Goal: Task Accomplishment & Management: Manage account settings

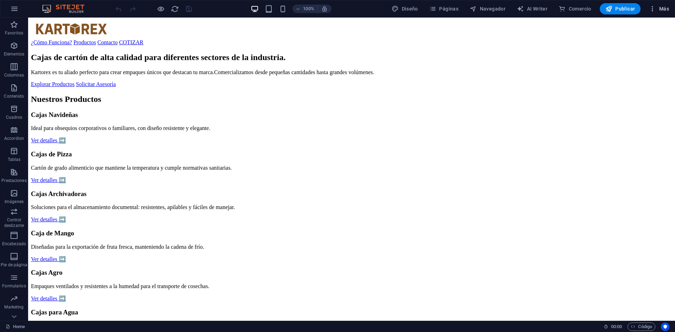
click at [652, 9] on icon "button" at bounding box center [652, 8] width 7 height 7
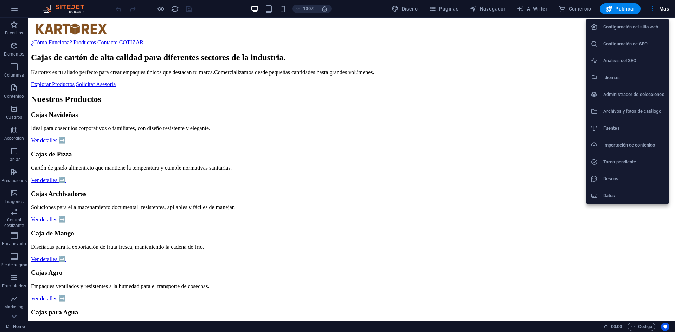
click at [638, 26] on h6 "Configuración del sitio web" at bounding box center [633, 27] width 61 height 8
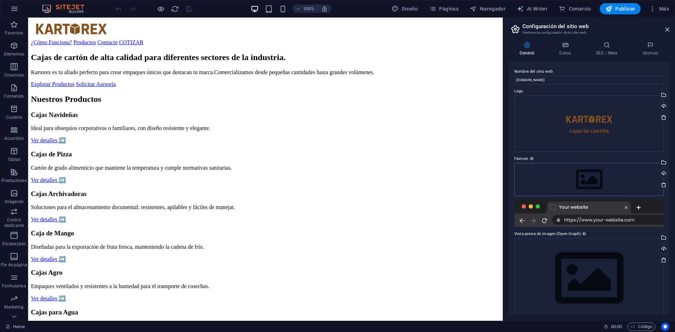
scroll to position [9, 0]
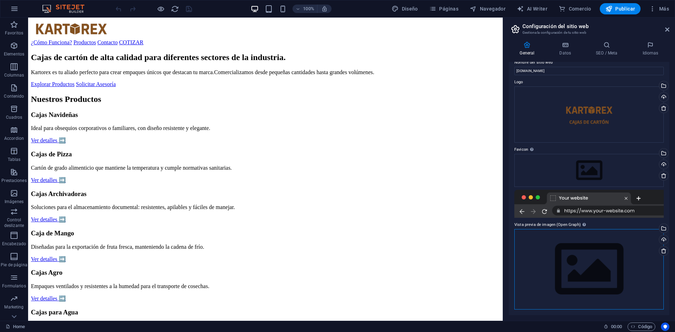
click at [645, 270] on div "Arrastra archivos aquí, haz clic para escoger archivos o selecciona archivos de…" at bounding box center [588, 269] width 149 height 80
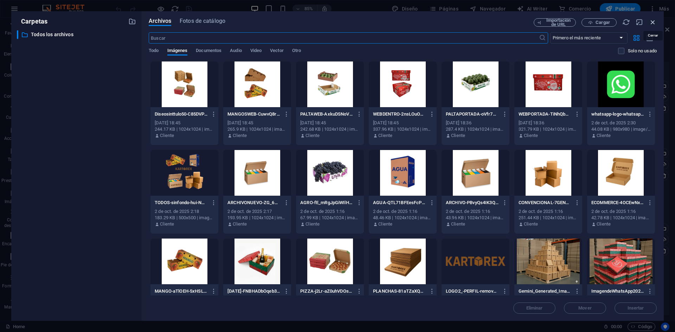
click at [655, 21] on icon "button" at bounding box center [653, 22] width 8 height 8
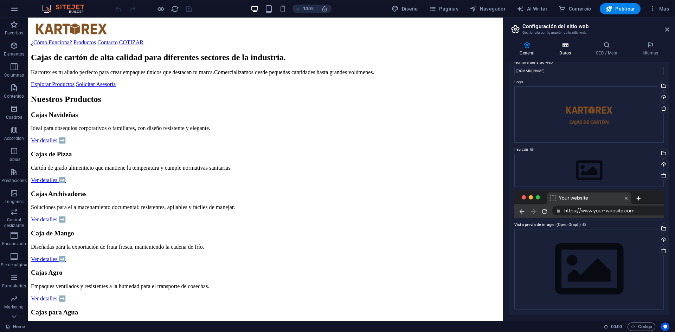
click at [563, 46] on icon at bounding box center [565, 44] width 34 height 7
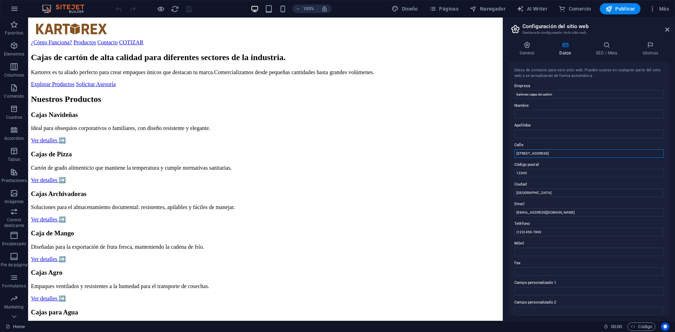
drag, startPoint x: 575, startPoint y: 170, endPoint x: 498, endPoint y: 157, distance: 78.2
click at [537, 177] on input "12345" at bounding box center [588, 173] width 149 height 8
click at [530, 193] on input "[GEOGRAPHIC_DATA]" at bounding box center [588, 193] width 149 height 8
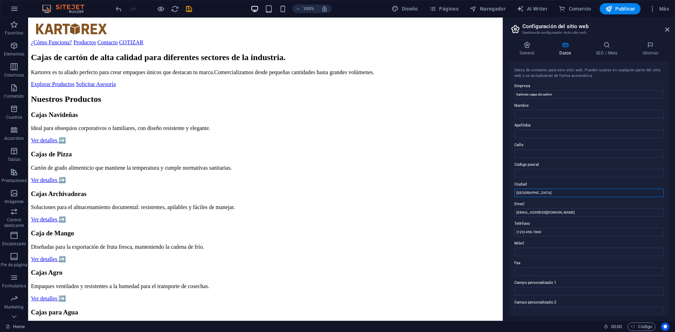
click at [530, 193] on input "[GEOGRAPHIC_DATA]" at bounding box center [588, 193] width 149 height 8
click at [537, 211] on input "[EMAIL_ADDRESS][DOMAIN_NAME]" at bounding box center [588, 212] width 149 height 8
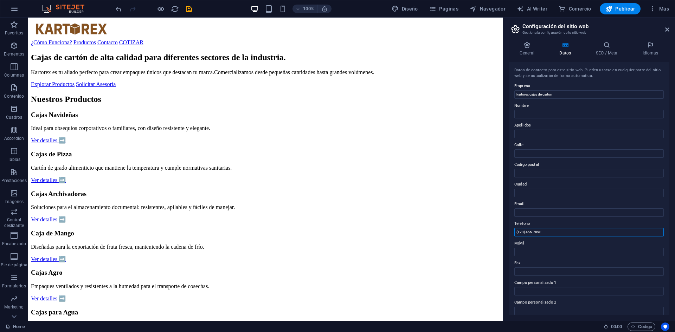
click at [537, 232] on input "(123) 456-7890" at bounding box center [588, 232] width 149 height 8
click at [527, 108] on label "Nombre" at bounding box center [588, 106] width 149 height 8
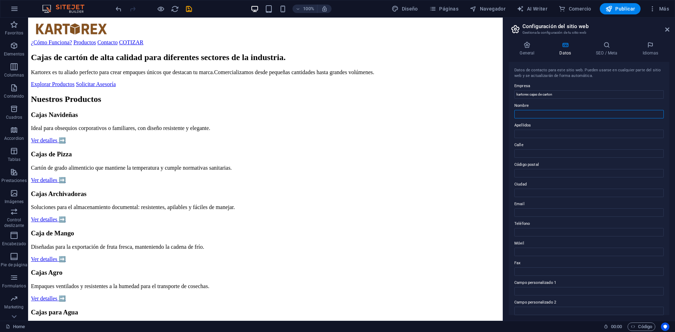
click at [527, 110] on input "Nombre" at bounding box center [588, 114] width 149 height 8
click at [605, 49] on h4 "SEO / Meta" at bounding box center [608, 48] width 46 height 15
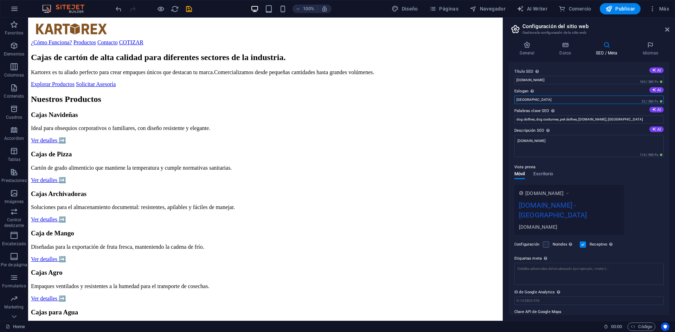
click at [552, 96] on input "[GEOGRAPHIC_DATA]" at bounding box center [588, 100] width 149 height 8
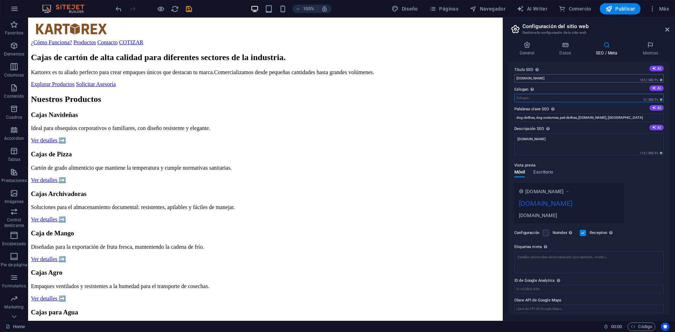
scroll to position [2, 0]
click at [569, 79] on input "[DOMAIN_NAME]" at bounding box center [588, 78] width 149 height 8
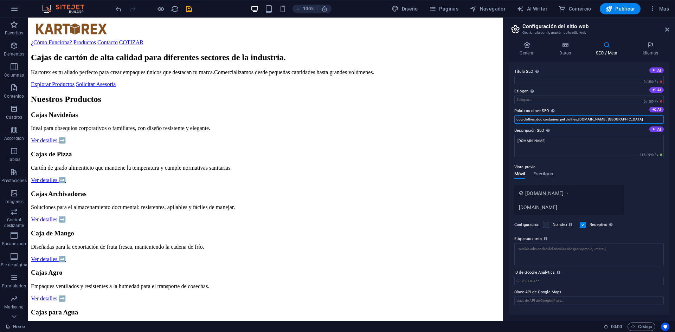
click at [557, 121] on input "dog clothes, dog costumes, pet clothes, [DOMAIN_NAME], [GEOGRAPHIC_DATA]" at bounding box center [588, 119] width 149 height 8
click at [634, 175] on div "Vista previa Móvil Escritorio [DOMAIN_NAME] [DOMAIN_NAME]" at bounding box center [588, 186] width 149 height 58
click at [559, 147] on textarea "[DOMAIN_NAME]" at bounding box center [588, 146] width 149 height 22
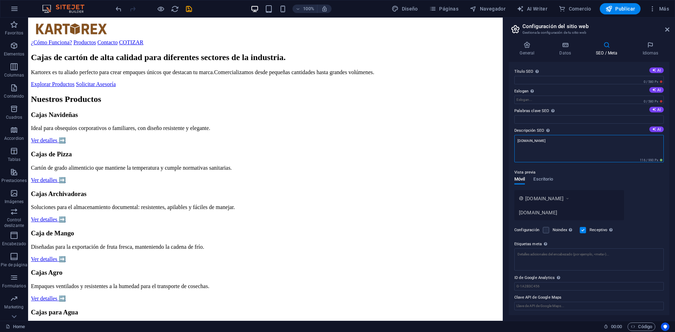
click at [559, 147] on textarea "[DOMAIN_NAME]" at bounding box center [588, 148] width 149 height 27
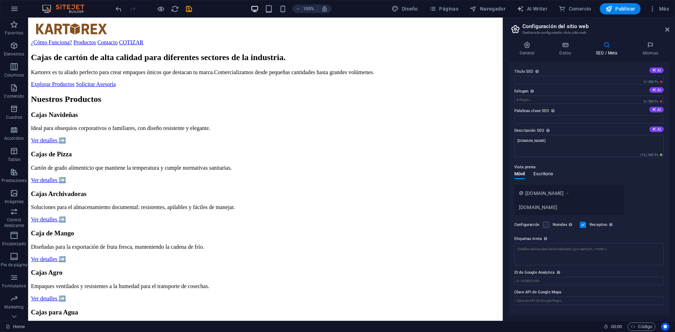
click at [538, 176] on span "Escritorio" at bounding box center [543, 175] width 20 height 10
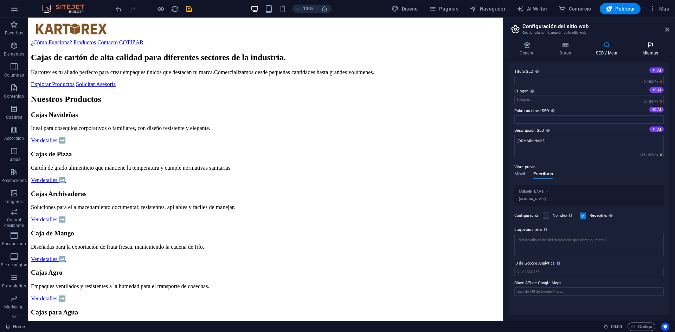
click at [649, 42] on icon at bounding box center [650, 44] width 38 height 7
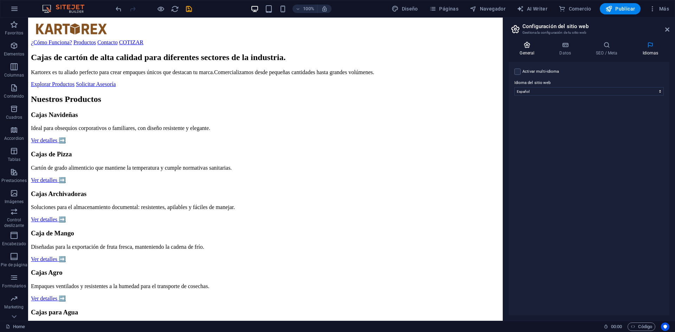
click at [531, 52] on h4 "General" at bounding box center [529, 48] width 40 height 15
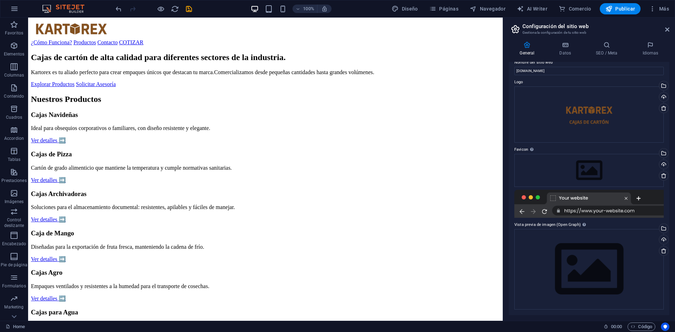
click at [669, 28] on aside "Configuración del sitio web Gestiona la configuración de tu sitio web General D…" at bounding box center [589, 169] width 172 height 303
click at [666, 31] on icon at bounding box center [667, 30] width 4 height 6
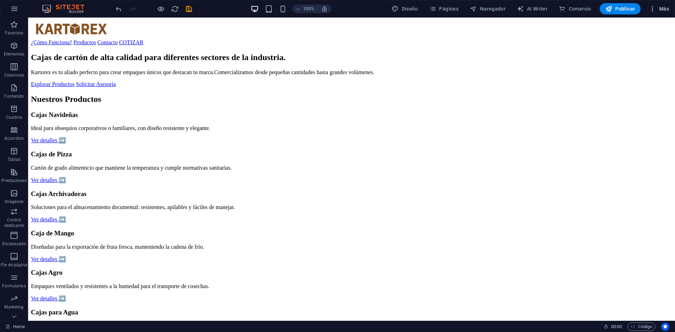
click at [651, 11] on icon "button" at bounding box center [652, 8] width 7 height 7
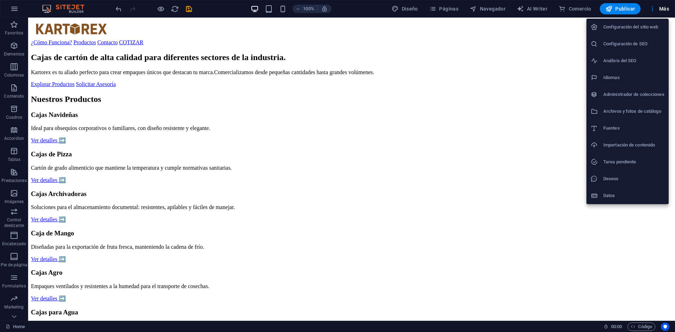
click at [627, 11] on div at bounding box center [337, 166] width 675 height 332
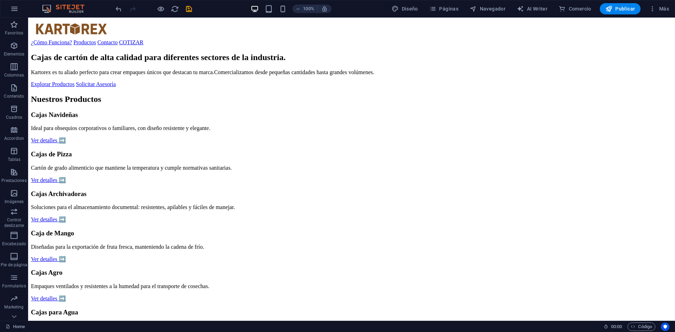
click at [627, 11] on span "Publicar" at bounding box center [620, 8] width 30 height 7
